Goal: Task Accomplishment & Management: Manage account settings

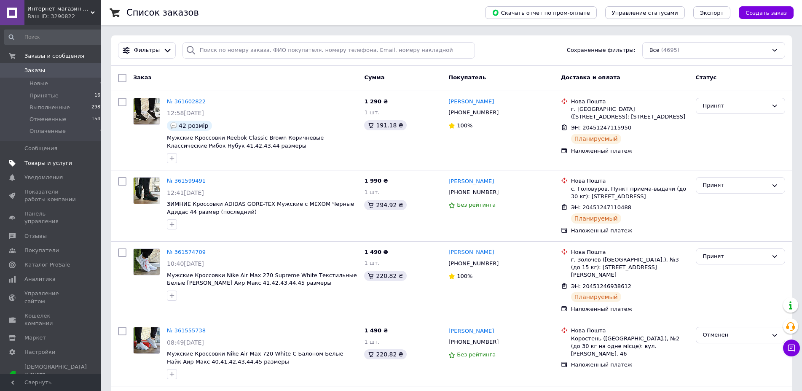
click at [54, 162] on span "Товары и услуги" at bounding box center [48, 163] width 48 height 8
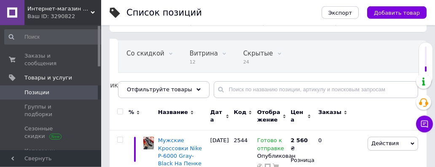
scroll to position [86, 0]
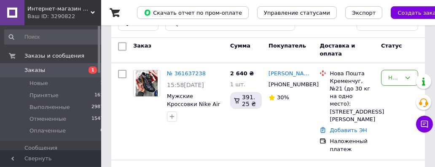
scroll to position [43, 0]
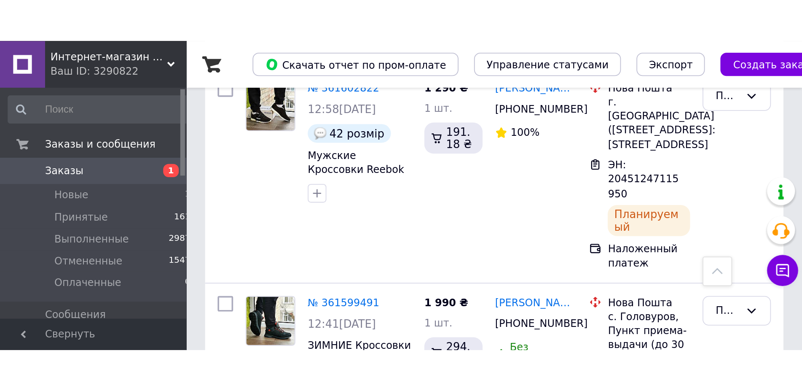
scroll to position [172, 0]
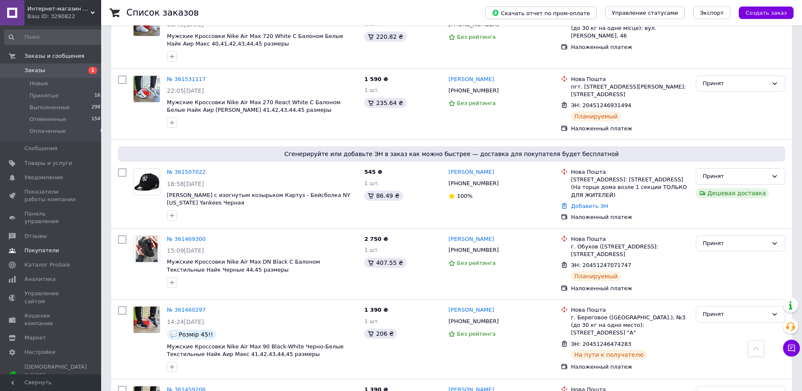
scroll to position [344, 0]
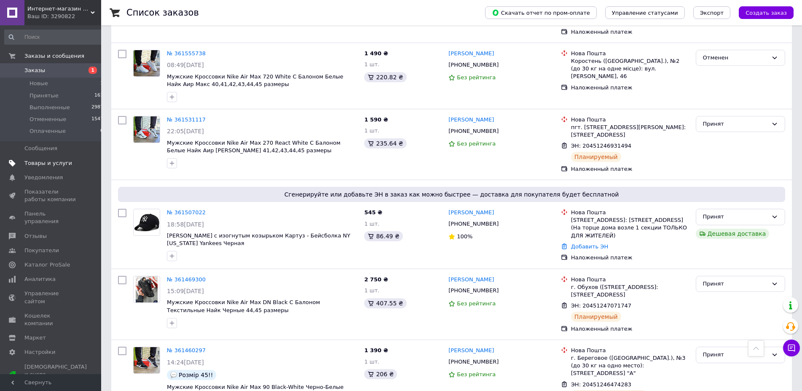
click at [49, 167] on span "Товары и услуги" at bounding box center [48, 163] width 48 height 8
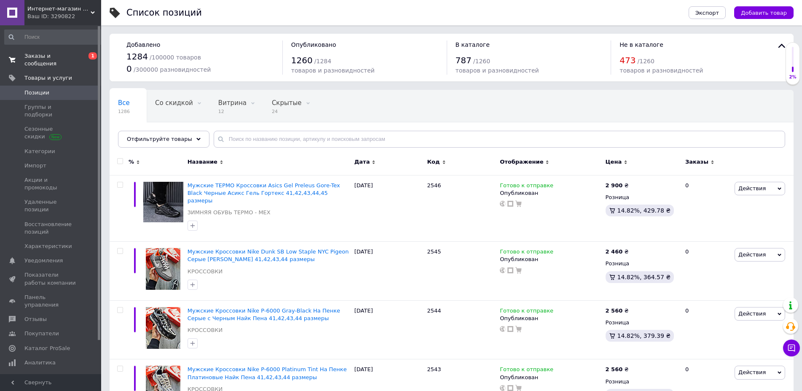
click at [52, 57] on span "Заказы и сообщения" at bounding box center [51, 59] width 54 height 15
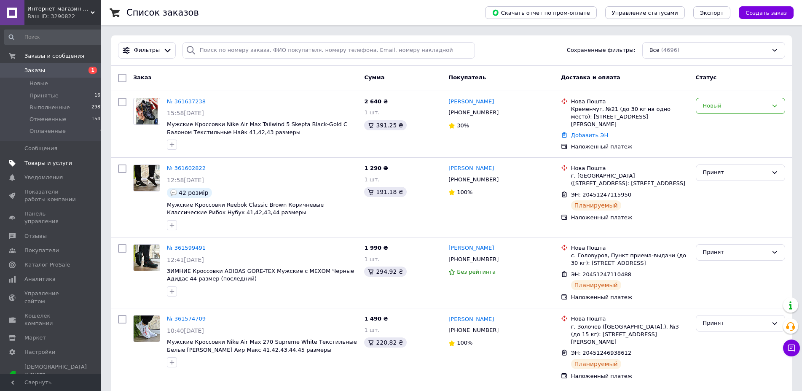
click at [48, 164] on span "Товары и услуги" at bounding box center [48, 163] width 48 height 8
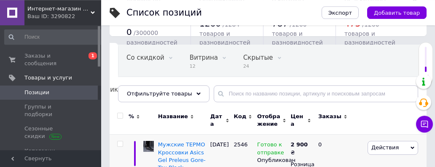
scroll to position [86, 0]
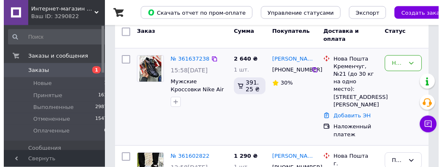
scroll to position [43, 0]
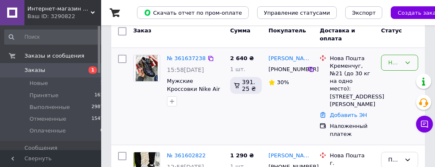
click at [390, 64] on div "Новый" at bounding box center [394, 63] width 13 height 9
click at [395, 128] on li "Отменен" at bounding box center [400, 124] width 36 height 24
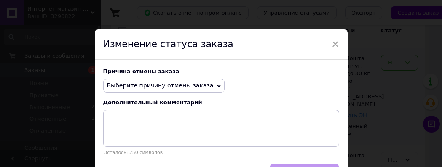
click at [173, 87] on span "Выберите причину отмены заказа" at bounding box center [160, 85] width 107 height 7
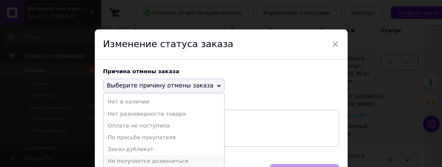
click at [158, 165] on li "Не получается дозвониться" at bounding box center [164, 162] width 121 height 12
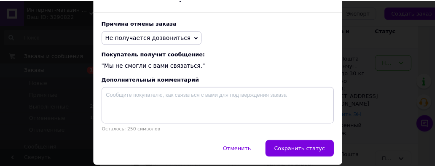
scroll to position [79, 0]
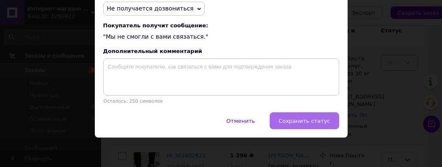
click at [297, 122] on span "Сохранить статус" at bounding box center [304, 121] width 51 height 6
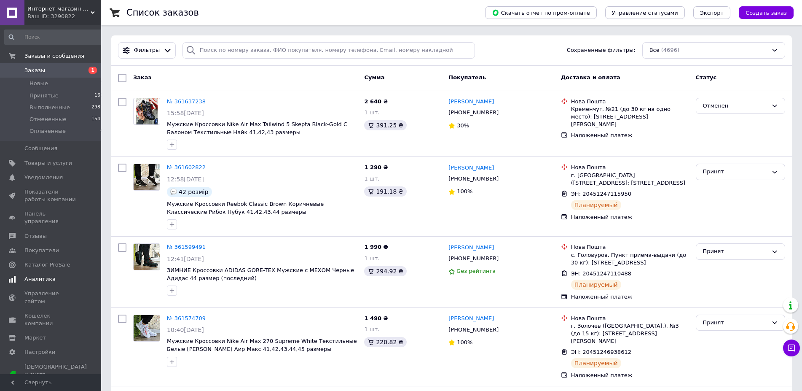
click at [33, 167] on span "Аналитика" at bounding box center [39, 279] width 31 height 8
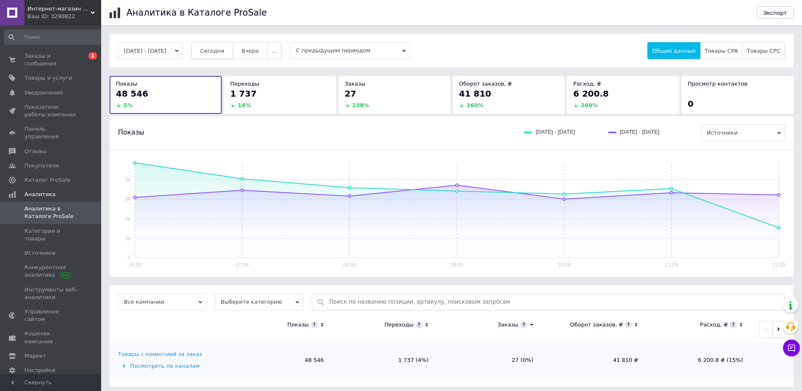
click at [224, 51] on span "Сегодня" at bounding box center [212, 51] width 24 height 6
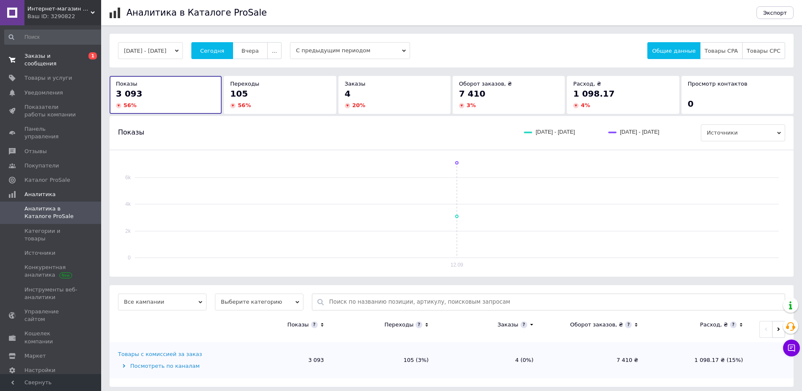
click at [62, 59] on span "Заказы и сообщения" at bounding box center [51, 59] width 54 height 15
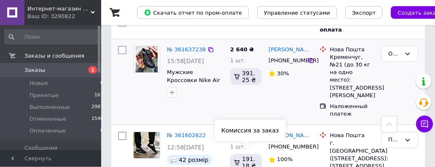
scroll to position [43, 0]
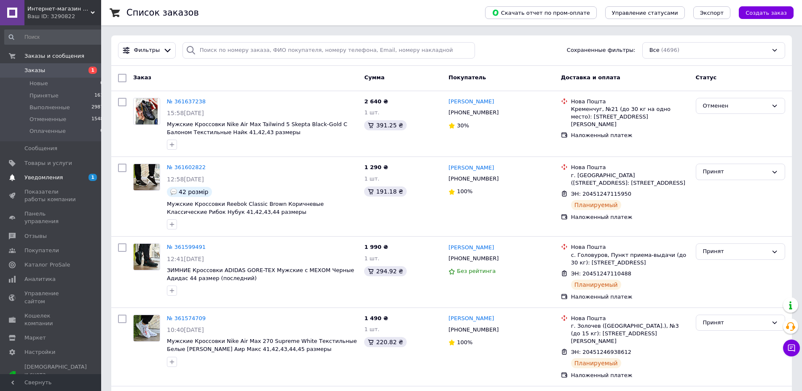
click at [44, 180] on span "Уведомления" at bounding box center [43, 178] width 38 height 8
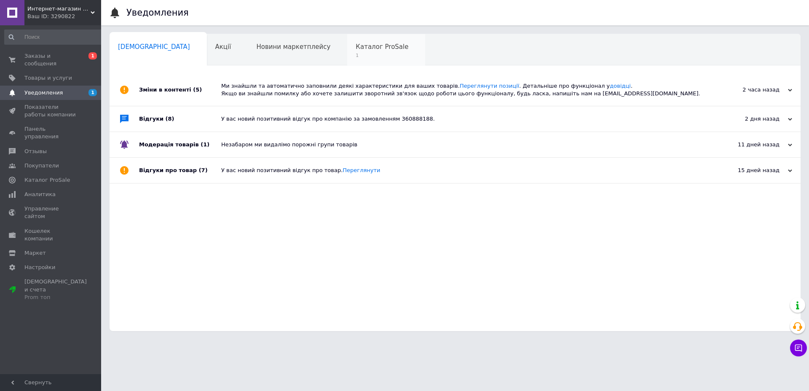
click at [356, 50] on span "Каталог ProSale" at bounding box center [382, 47] width 53 height 8
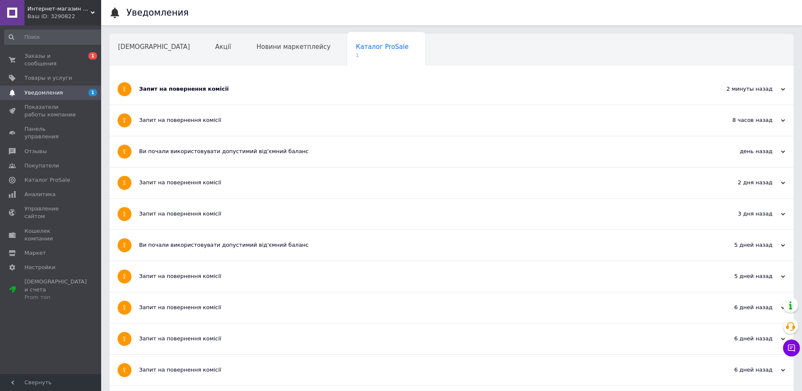
click at [204, 86] on div "Запит на повернення комісії" at bounding box center [420, 89] width 562 height 8
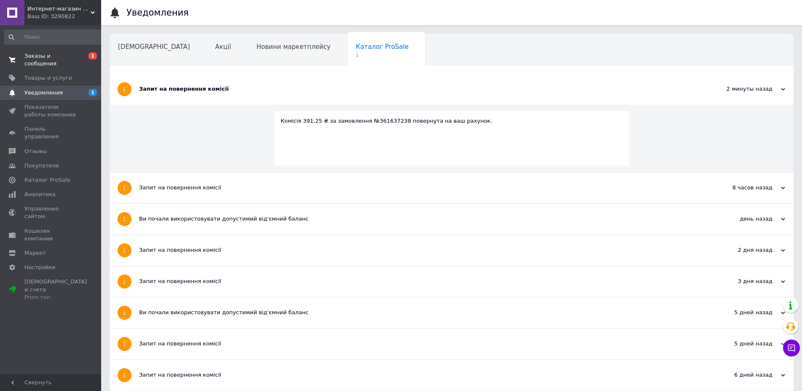
click at [76, 56] on span "Заказы и сообщения" at bounding box center [51, 59] width 54 height 15
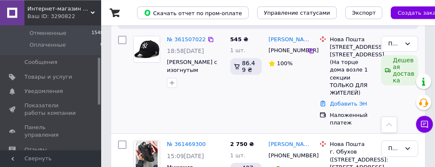
scroll to position [731, 0]
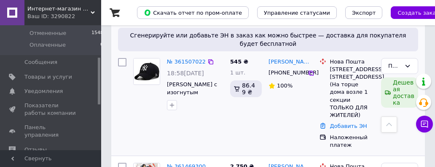
click at [122, 58] on input "checkbox" at bounding box center [122, 62] width 8 height 8
checkbox input "true"
click at [311, 70] on icon at bounding box center [311, 73] width 7 height 7
click at [344, 129] on link "Добавить ЭН" at bounding box center [348, 126] width 37 height 6
checkbox input "true"
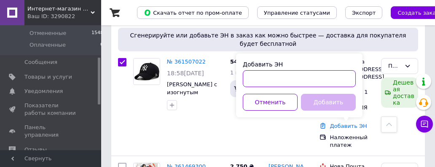
paste input "20451247366658"
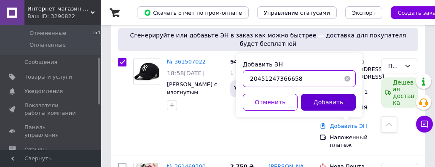
type input "20451247366658"
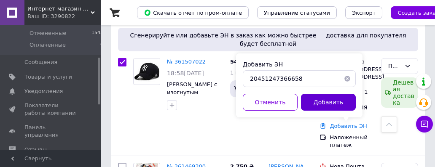
click at [329, 106] on button "Добавить" at bounding box center [328, 102] width 55 height 17
checkbox input "true"
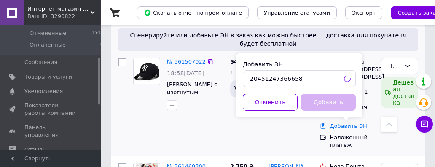
checkbox input "false"
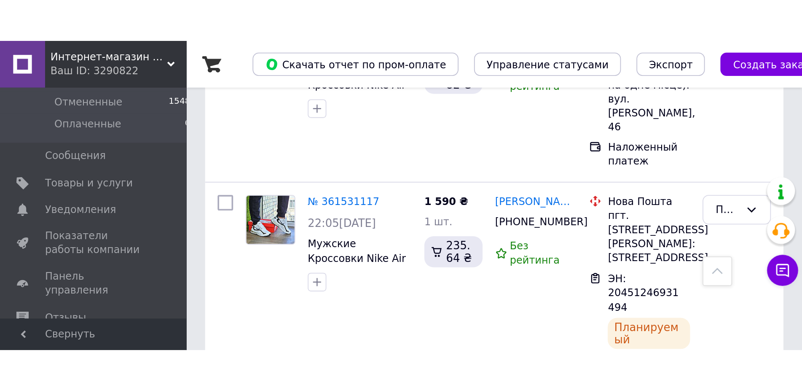
scroll to position [0, 0]
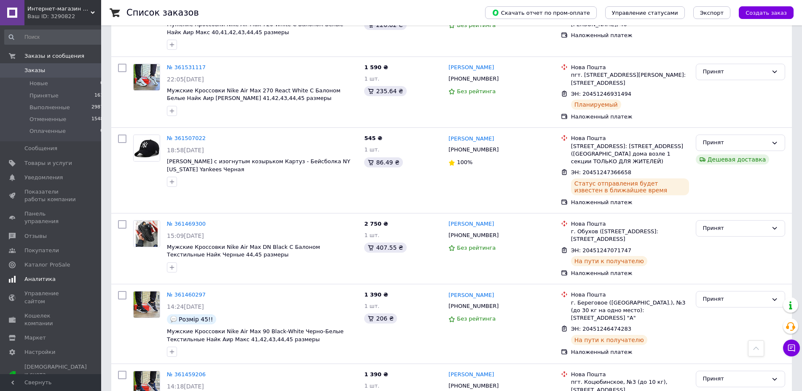
click at [36, 167] on span "Аналитика" at bounding box center [39, 279] width 31 height 8
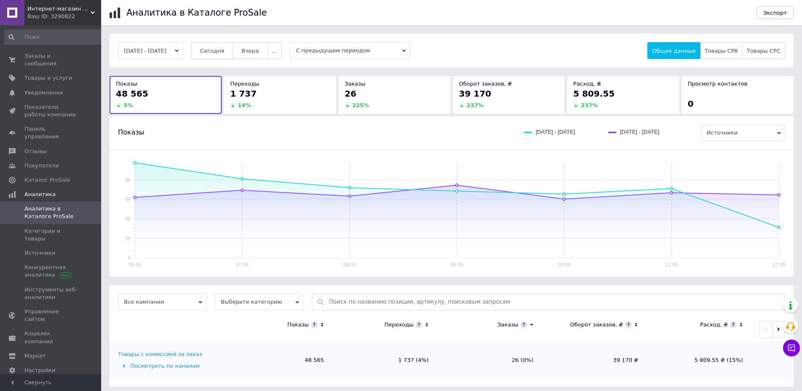
click at [214, 45] on button "Сегодня" at bounding box center [212, 50] width 42 height 17
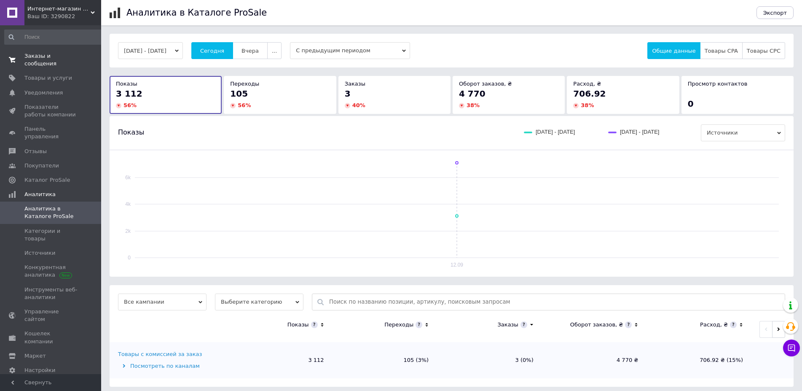
click at [69, 53] on span "Заказы и сообщения" at bounding box center [51, 59] width 54 height 15
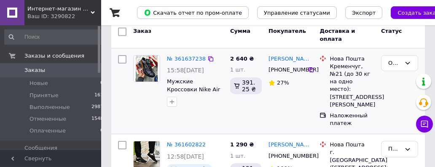
scroll to position [43, 0]
